Goal: Find specific page/section: Find specific page/section

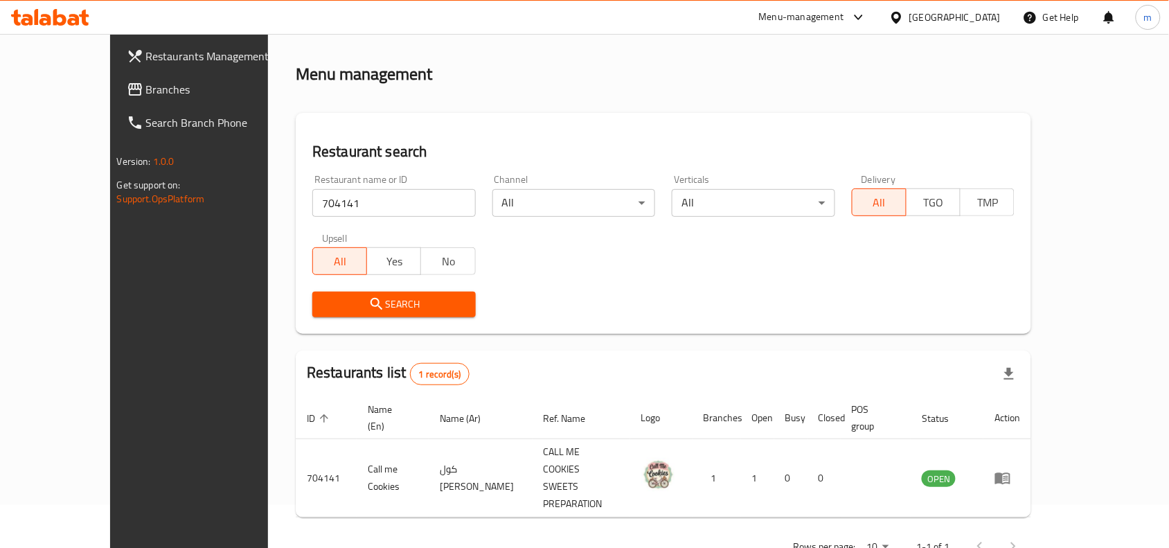
click at [57, 19] on icon at bounding box center [50, 17] width 78 height 17
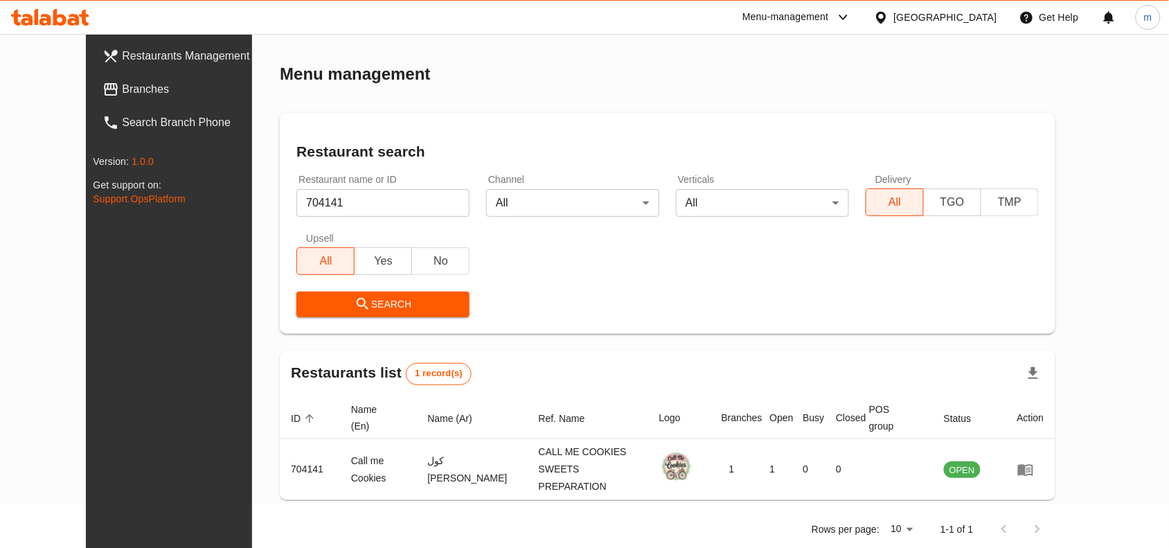
scroll to position [42, 0]
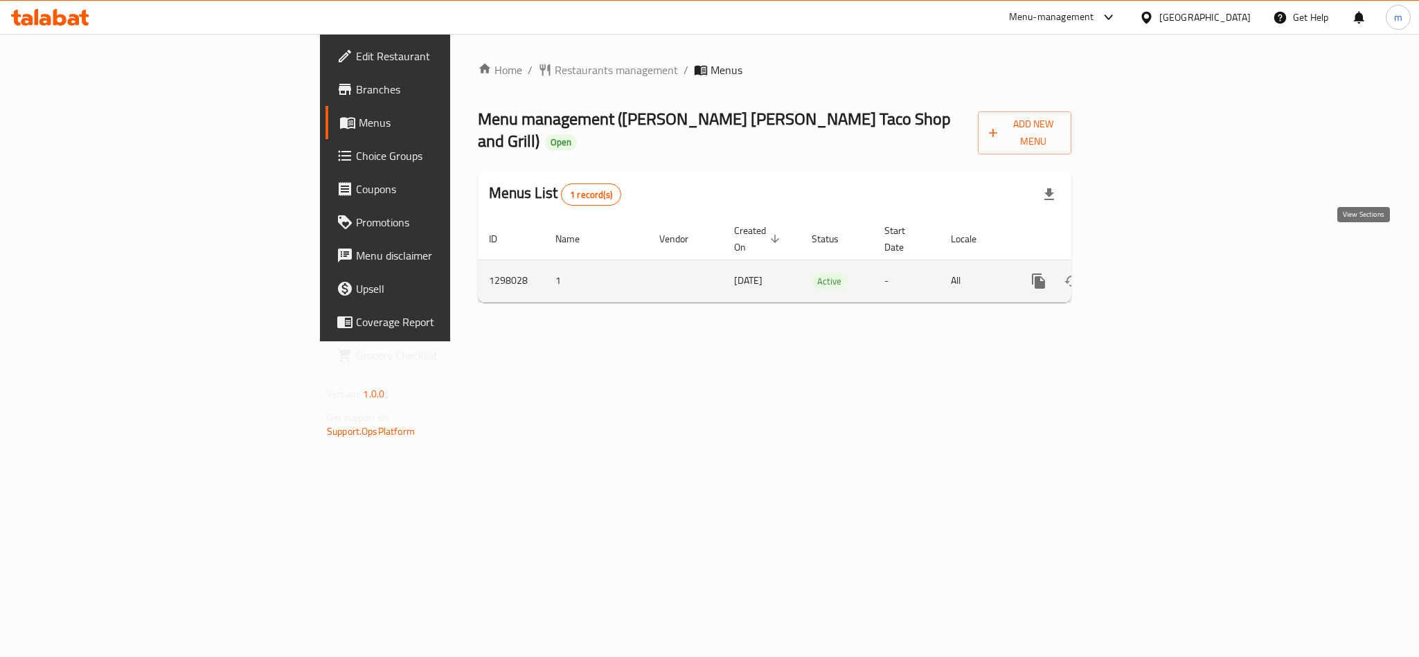
click at [1147, 273] on icon "enhanced table" at bounding box center [1139, 281] width 17 height 17
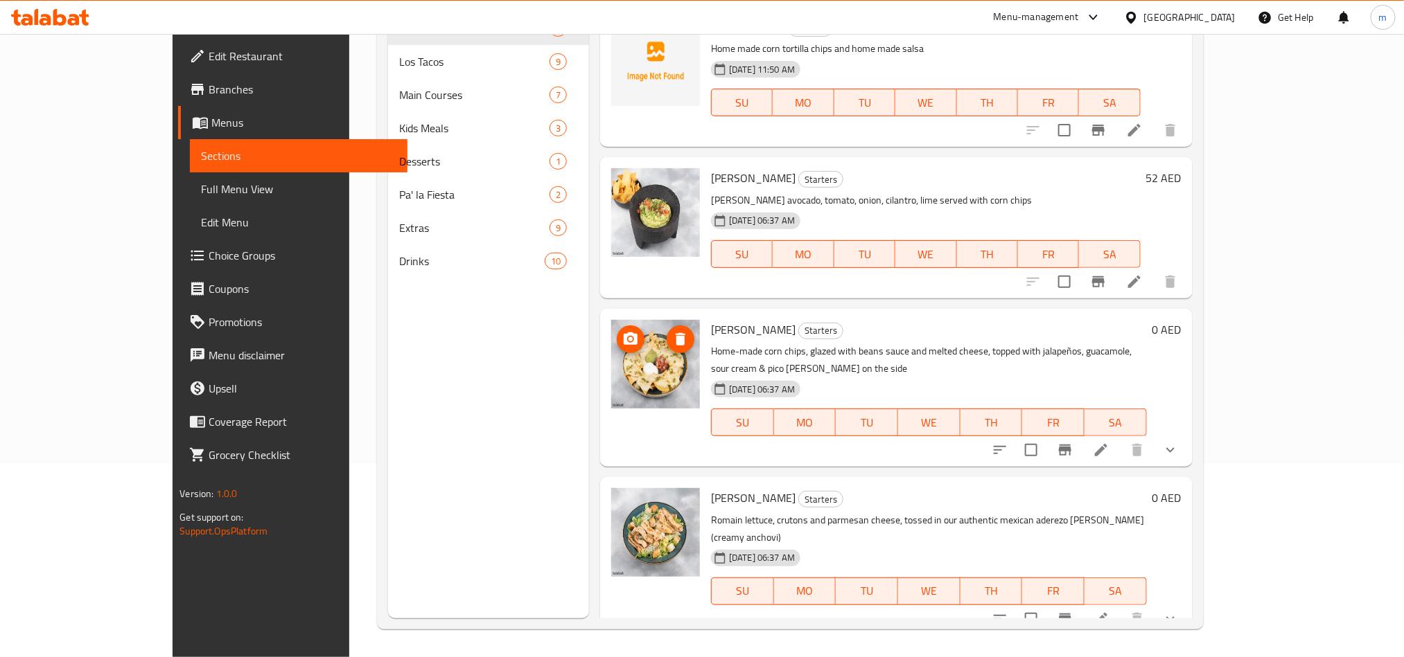
click at [618, 377] on img at bounding box center [655, 364] width 89 height 89
